Goal: Information Seeking & Learning: Learn about a topic

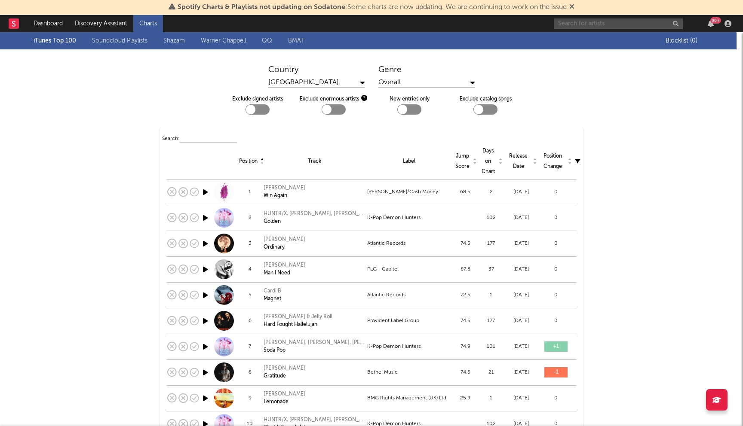
click at [578, 23] on input "text" at bounding box center [618, 23] width 129 height 11
click at [572, 4] on icon at bounding box center [571, 6] width 5 height 7
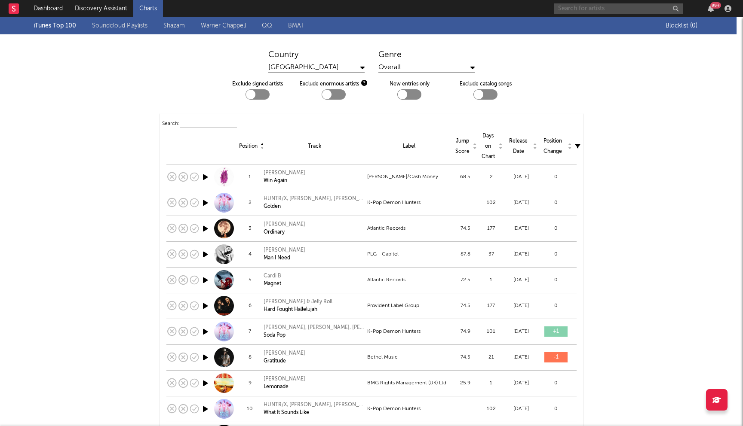
click at [572, 10] on input "text" at bounding box center [618, 8] width 129 height 11
click at [610, 9] on input "cobrah" at bounding box center [618, 8] width 129 height 11
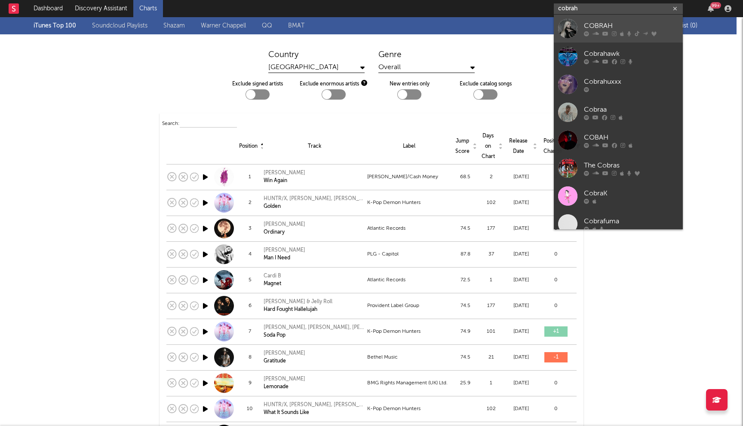
type input "cobrah"
click at [601, 21] on div "COBRAH" at bounding box center [631, 26] width 95 height 10
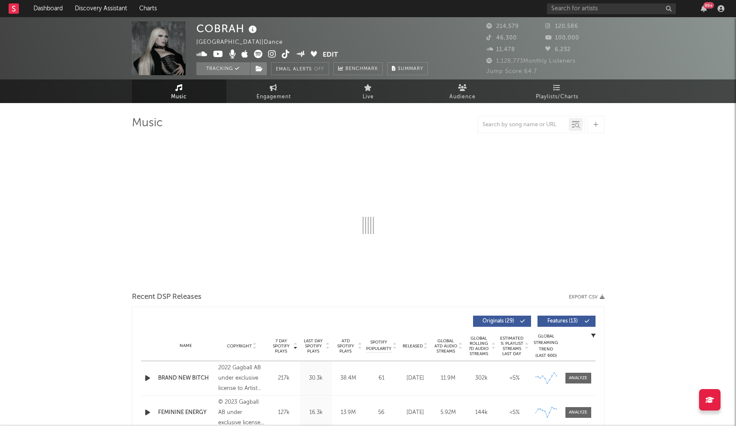
select select "6m"
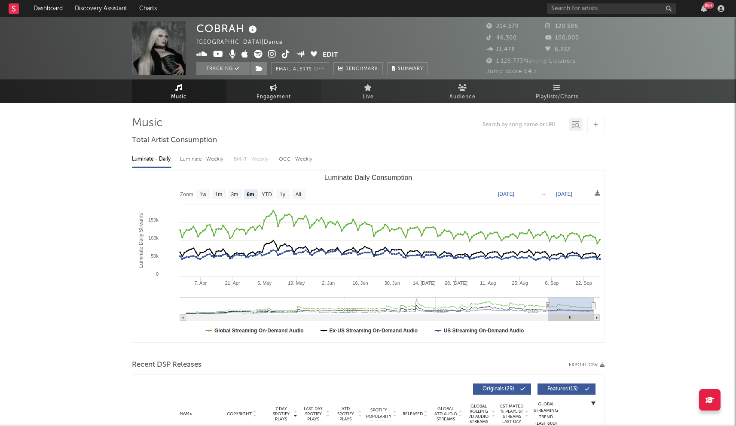
click at [263, 88] on link "Engagement" at bounding box center [273, 92] width 95 height 24
select select "1w"
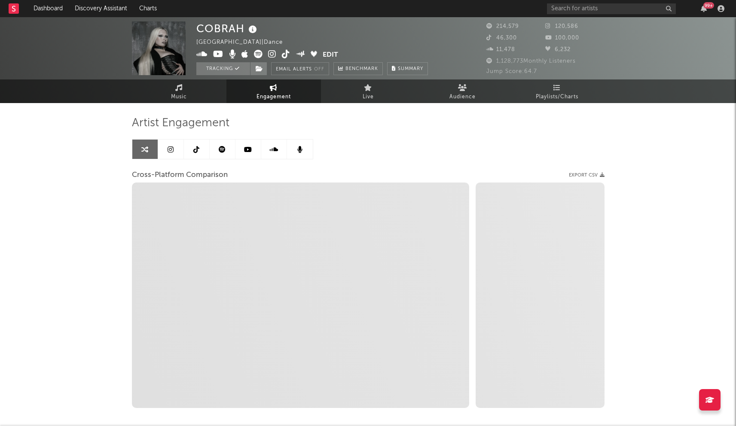
click at [172, 149] on icon at bounding box center [171, 149] width 6 height 7
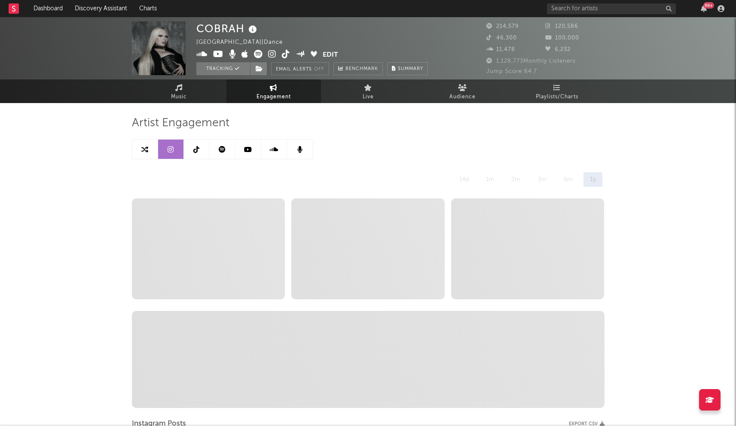
click at [150, 149] on link at bounding box center [145, 149] width 26 height 19
select select "1w"
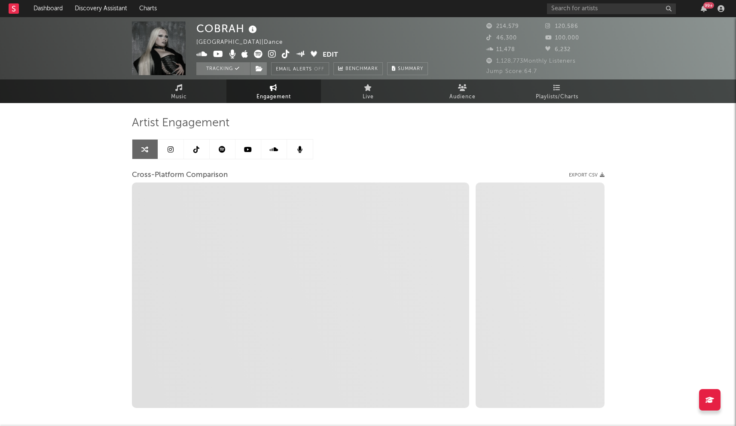
select select "1m"
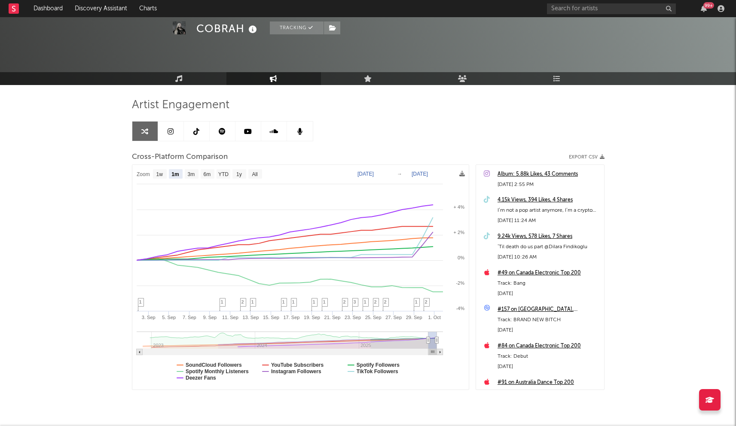
scroll to position [42, 0]
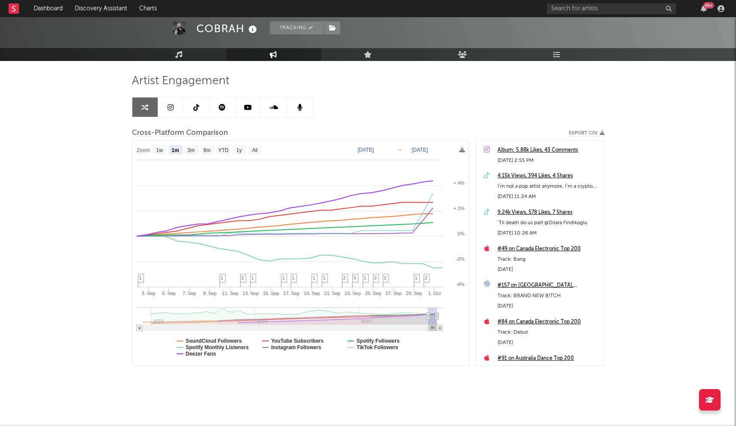
click at [180, 114] on link at bounding box center [171, 107] width 26 height 19
select select "6m"
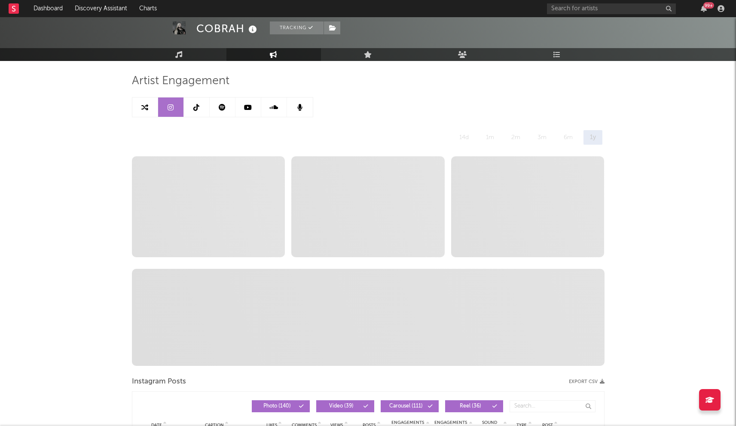
click at [198, 109] on icon at bounding box center [196, 107] width 6 height 7
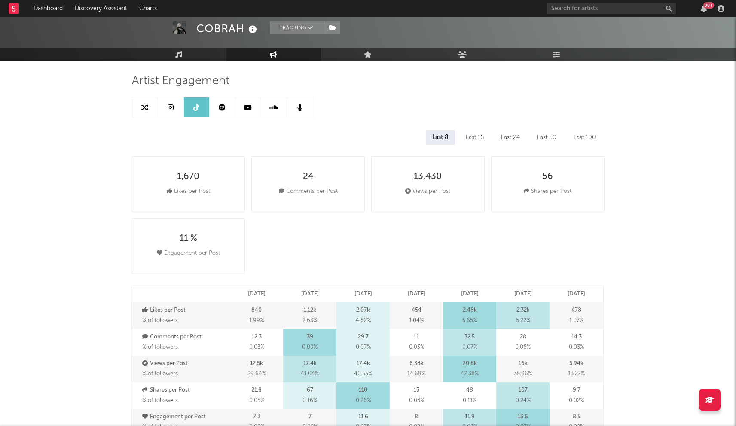
select select "6m"
click at [165, 103] on link at bounding box center [171, 107] width 26 height 19
select select "6m"
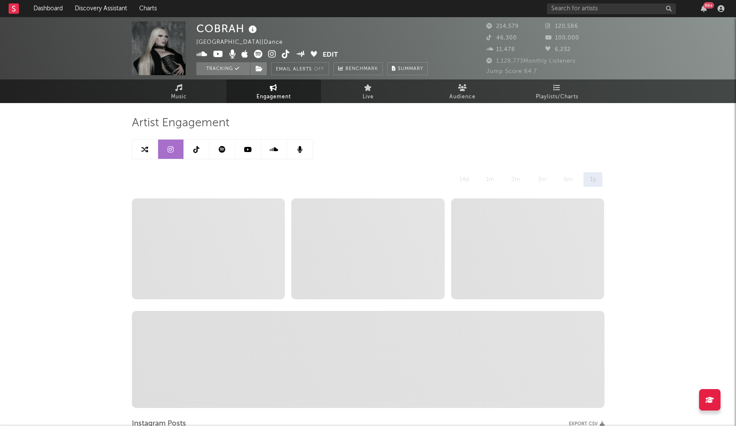
click at [144, 150] on icon at bounding box center [144, 149] width 7 height 7
select select "1m"
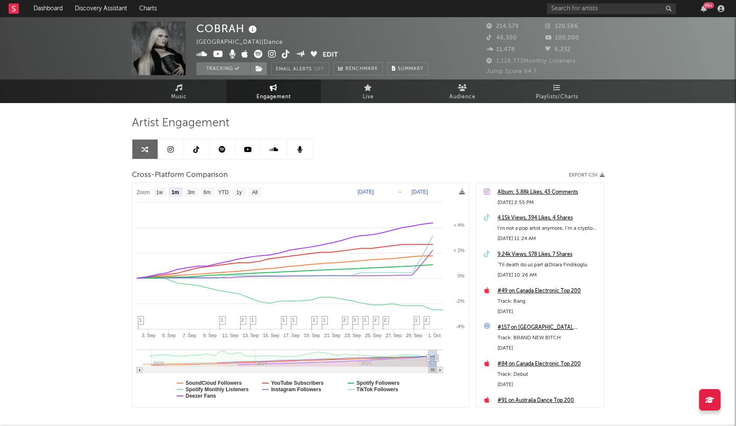
click at [562, 255] on div "9.24k Views, 578 Likes, 7 Shares" at bounding box center [549, 255] width 102 height 10
